Goal: Task Accomplishment & Management: Manage account settings

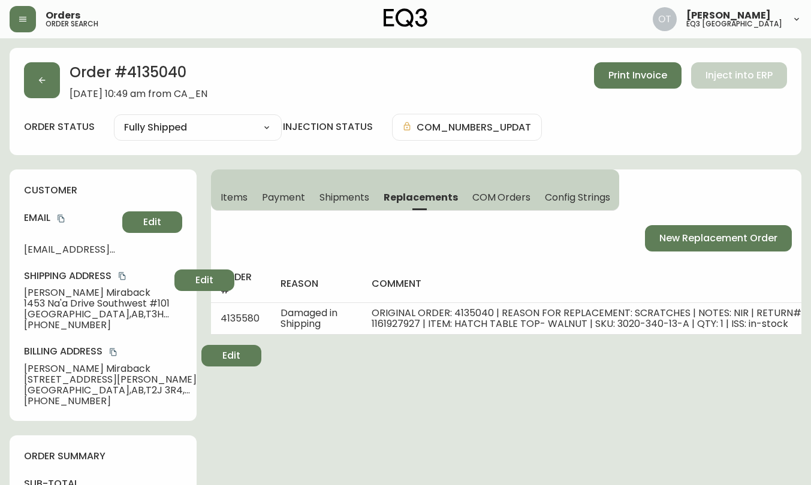
select select "FULLY_SHIPPED"
click at [34, 91] on button "button" at bounding box center [42, 80] width 36 height 36
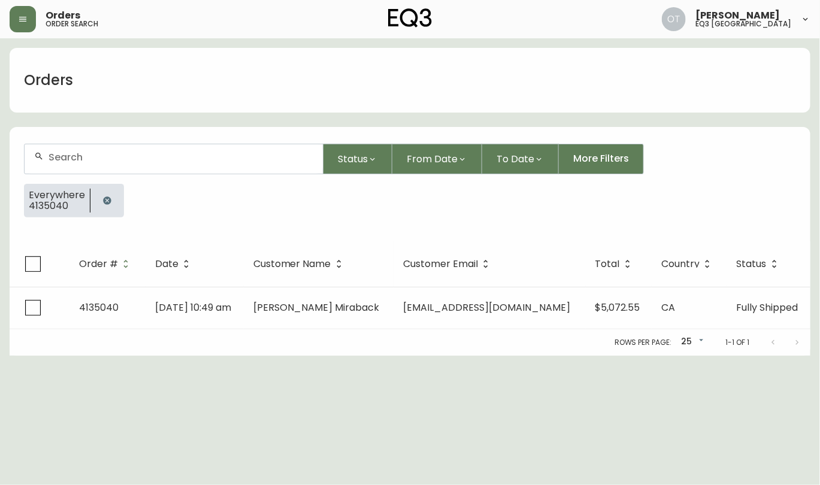
click at [84, 156] on input "text" at bounding box center [181, 157] width 265 height 11
paste input "4129356"
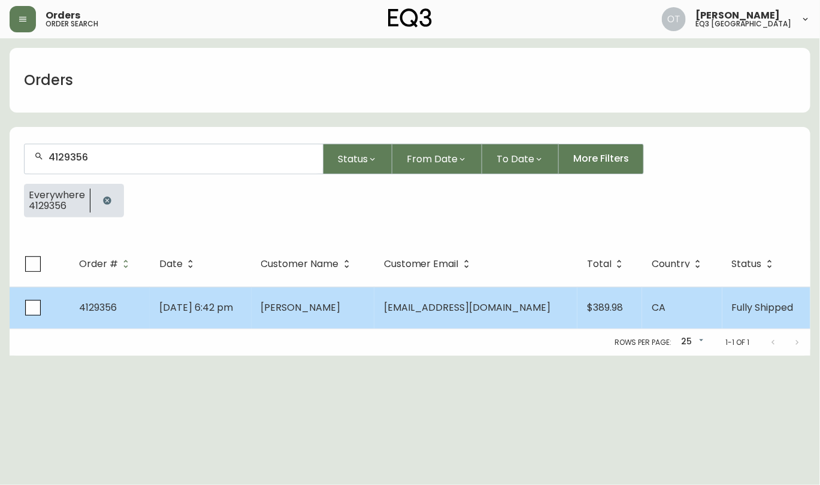
type input "4129356"
click at [205, 312] on span "[DATE] 6:42 pm" at bounding box center [196, 308] width 74 height 14
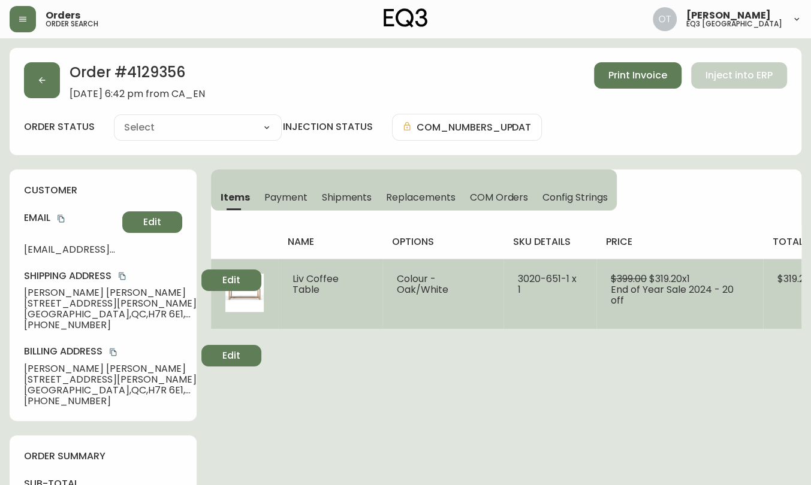
type input "Fully Shipped"
select select "FULLY_SHIPPED"
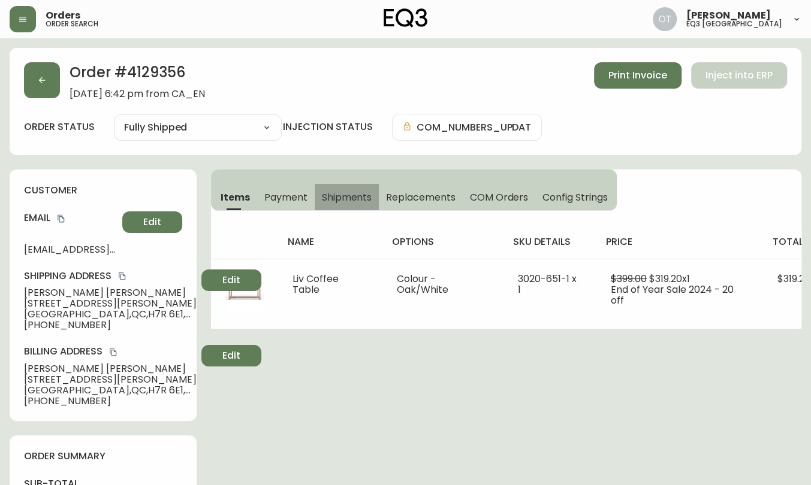
click at [346, 197] on span "Shipments" at bounding box center [347, 197] width 50 height 13
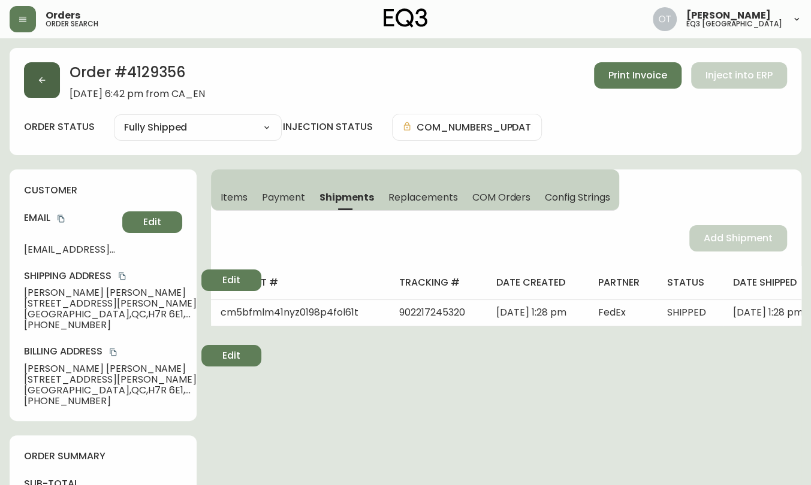
click at [44, 82] on icon "button" at bounding box center [42, 81] width 10 height 10
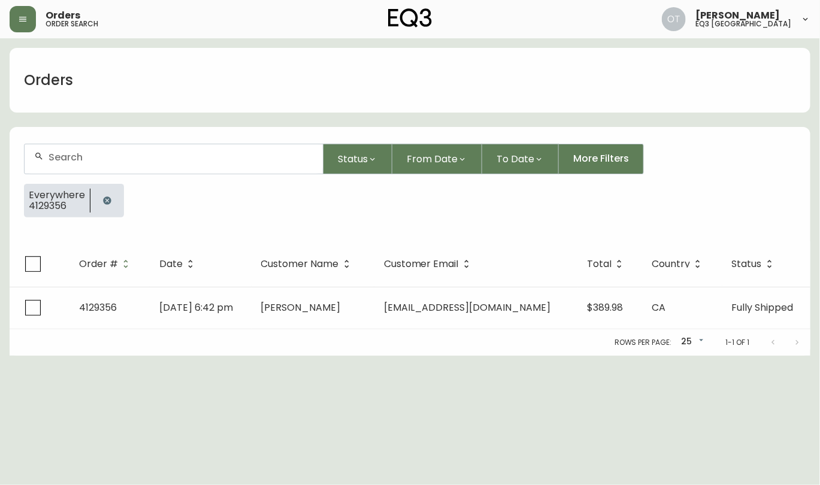
click at [66, 161] on input "text" at bounding box center [181, 157] width 265 height 11
paste input "4129257"
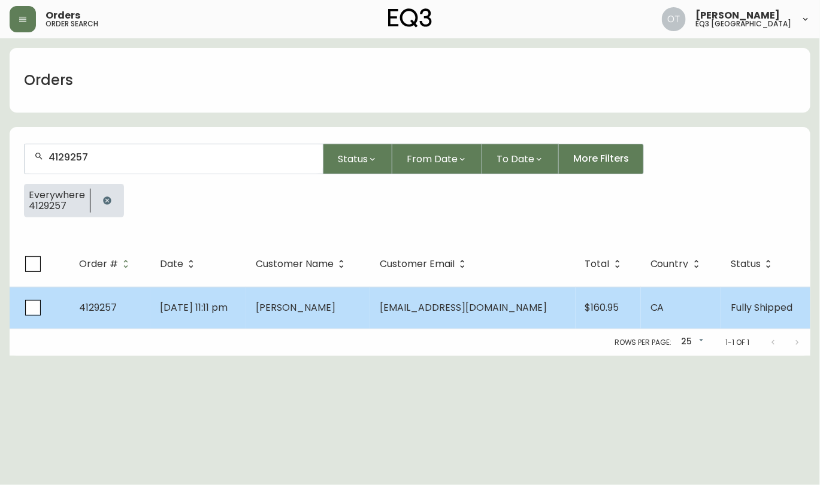
type input "4129257"
click at [188, 313] on span "[DATE] 11:11 pm" at bounding box center [194, 308] width 68 height 14
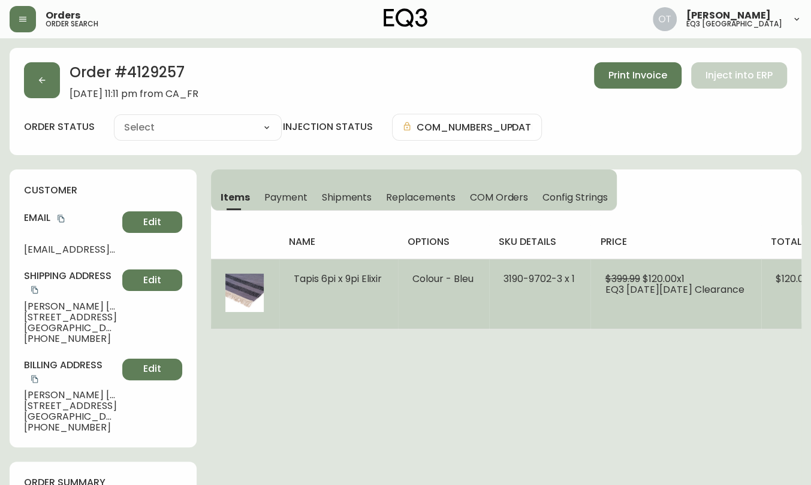
type input "Fully Shipped"
select select "FULLY_SHIPPED"
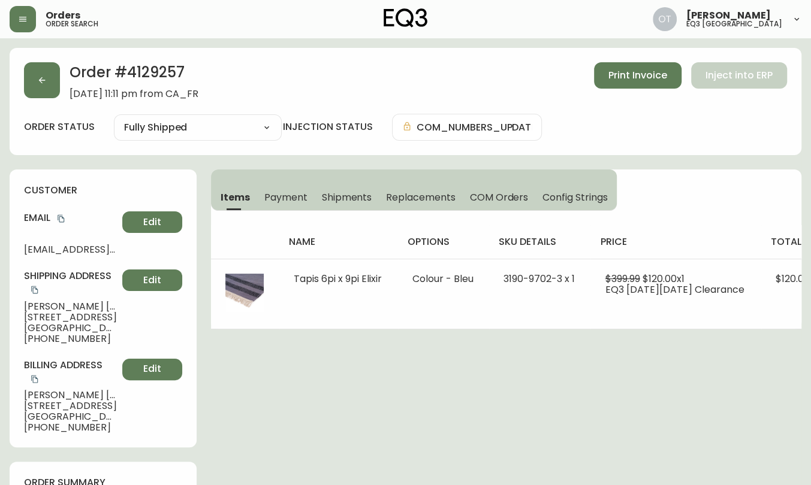
click at [346, 195] on span "Shipments" at bounding box center [347, 197] width 50 height 13
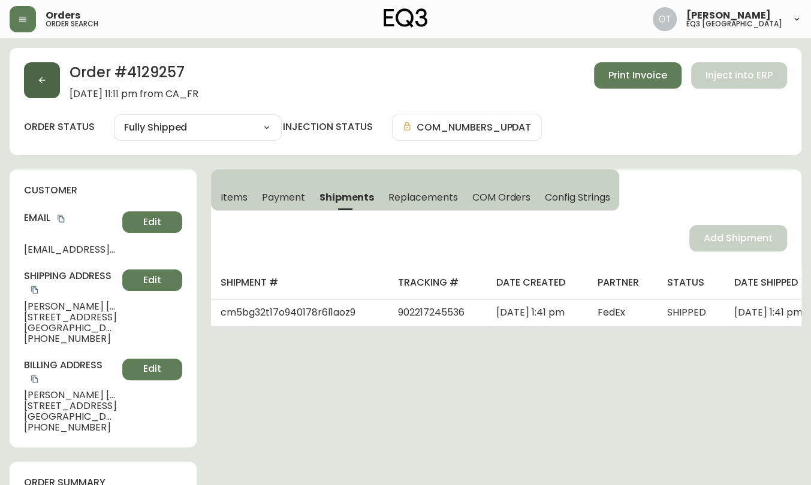
click at [44, 89] on button "button" at bounding box center [42, 80] width 36 height 36
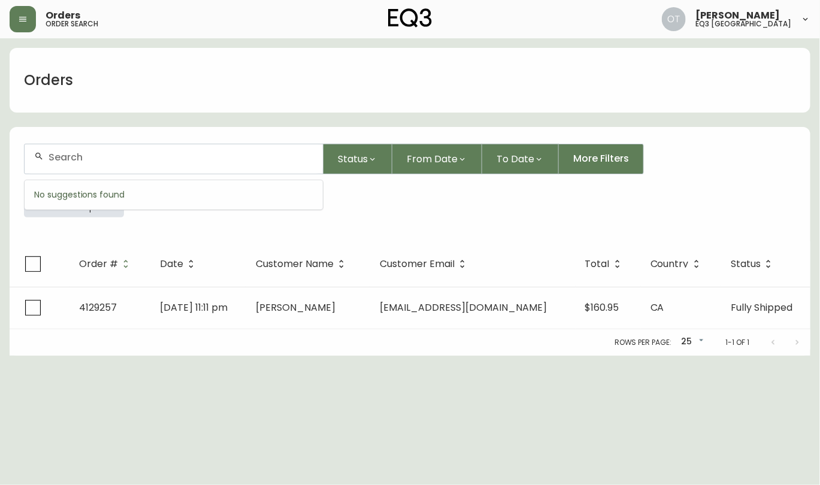
click at [86, 162] on input "text" at bounding box center [181, 157] width 265 height 11
paste input "4121798"
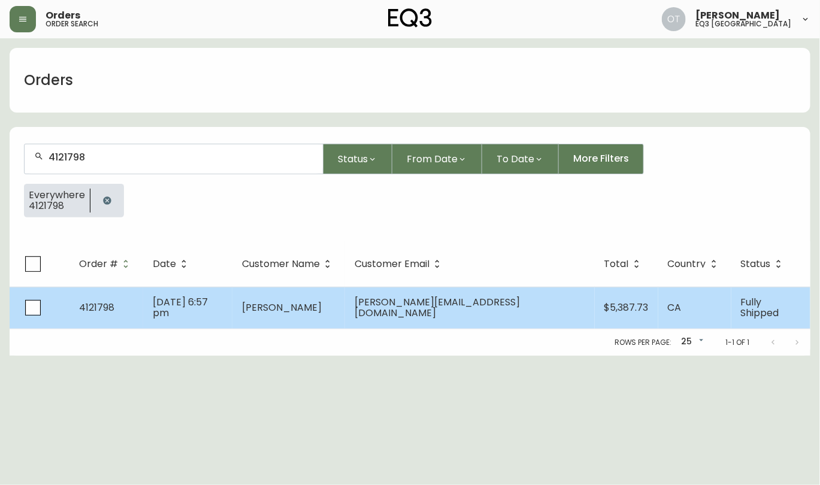
type input "4121798"
click at [197, 312] on span "[DATE] 6:57 pm" at bounding box center [180, 307] width 55 height 25
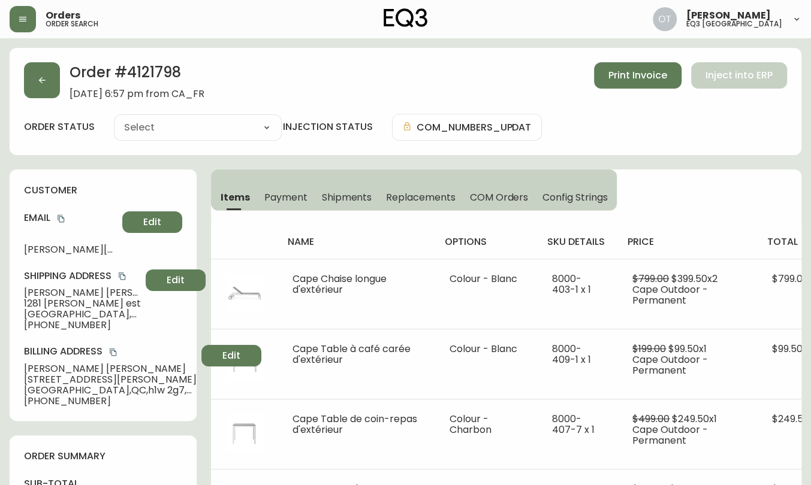
type input "Fully Shipped"
select select "FULLY_SHIPPED"
click at [105, 173] on div "customer Email [PERSON_NAME][EMAIL_ADDRESS][DOMAIN_NAME] Edit Shipping Address …" at bounding box center [103, 296] width 187 height 252
click at [27, 83] on button "button" at bounding box center [42, 80] width 36 height 36
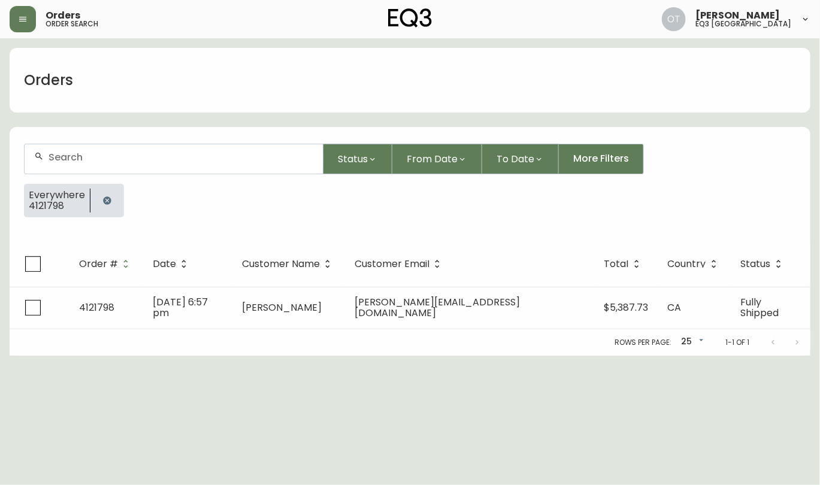
click at [67, 162] on input "text" at bounding box center [181, 157] width 265 height 11
paste input "4134884"
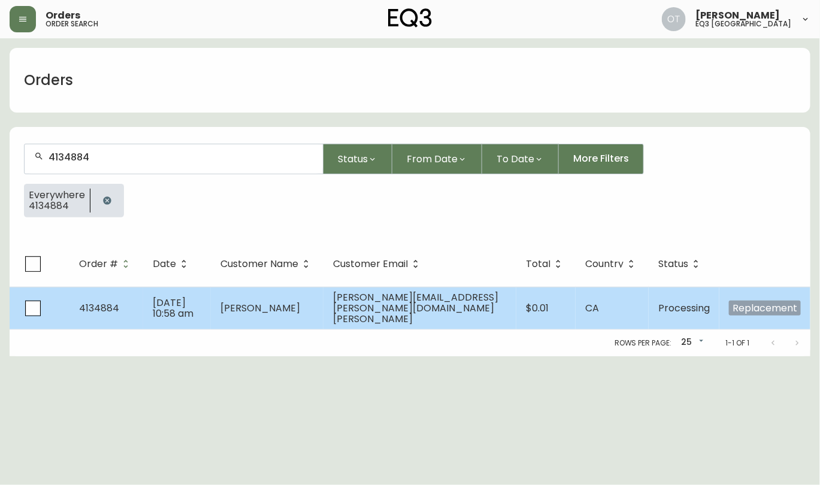
type input "4134884"
click at [141, 303] on td "4134884" at bounding box center [107, 308] width 74 height 43
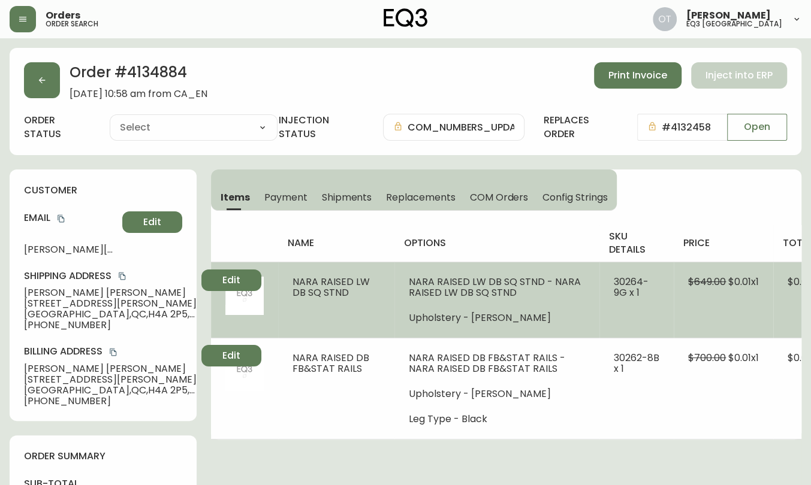
type input "Processing"
select select "PROCESSING"
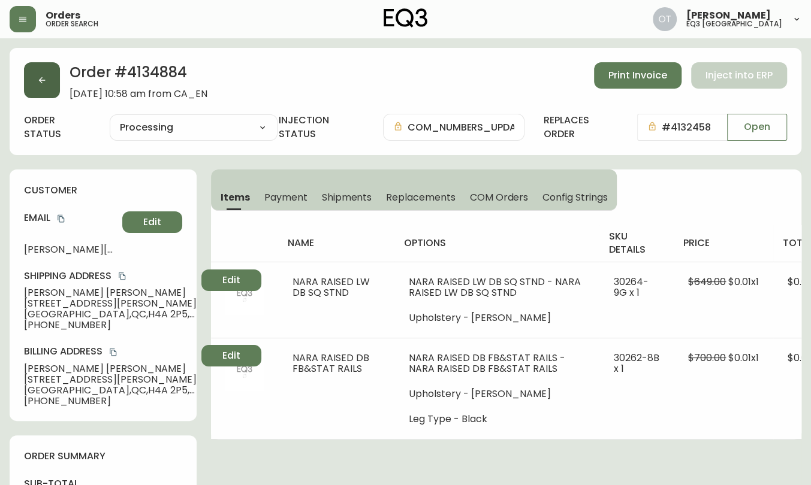
click at [49, 87] on button "button" at bounding box center [42, 80] width 36 height 36
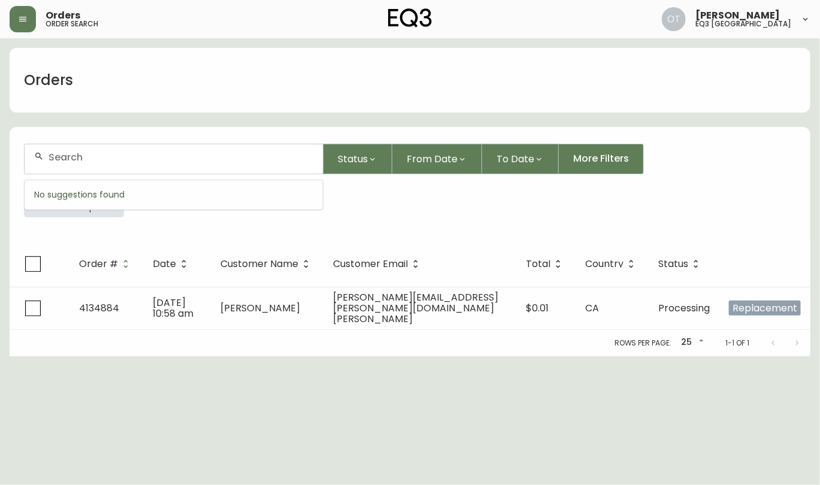
click at [116, 161] on input "text" at bounding box center [181, 157] width 265 height 11
paste input "4132458"
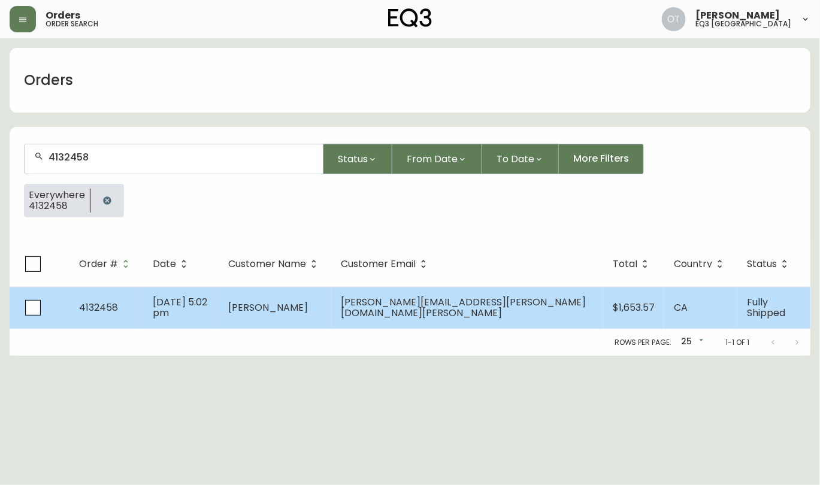
type input "4132458"
click at [159, 298] on td "[DATE] 5:02 pm" at bounding box center [181, 308] width 76 height 42
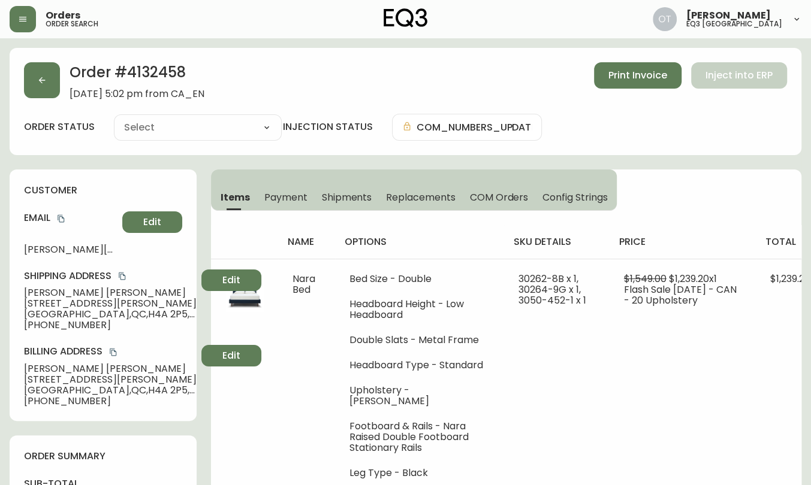
type input "Fully Shipped"
select select "FULLY_SHIPPED"
click at [404, 198] on span "Replacements" at bounding box center [420, 197] width 69 height 13
